Goal: Task Accomplishment & Management: Manage account settings

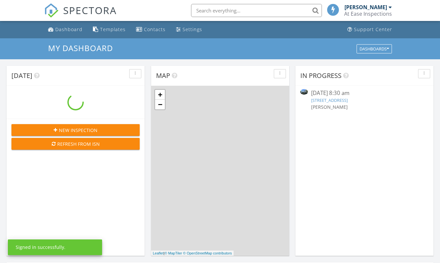
scroll to position [606, 450]
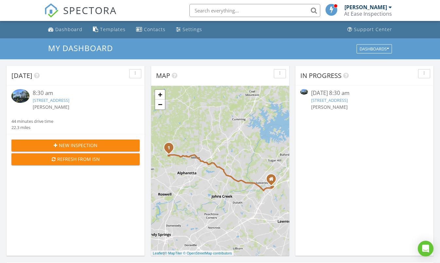
click at [69, 100] on link "[STREET_ADDRESS]" at bounding box center [51, 100] width 37 height 6
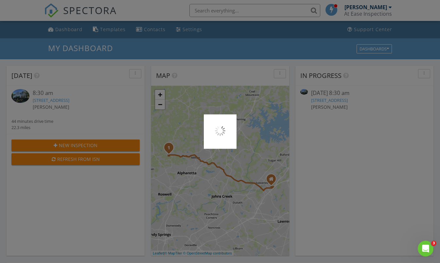
scroll to position [0, 0]
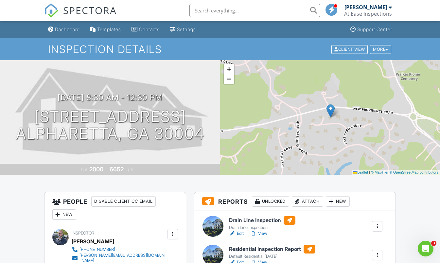
click at [239, 233] on link "Edit" at bounding box center [236, 233] width 15 height 7
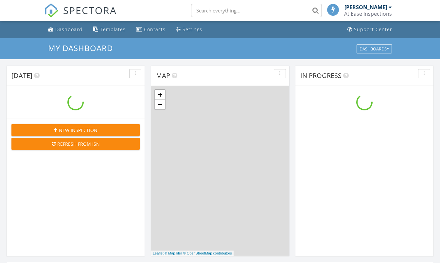
scroll to position [606, 450]
